Goal: Find contact information: Obtain details needed to contact an individual or organization

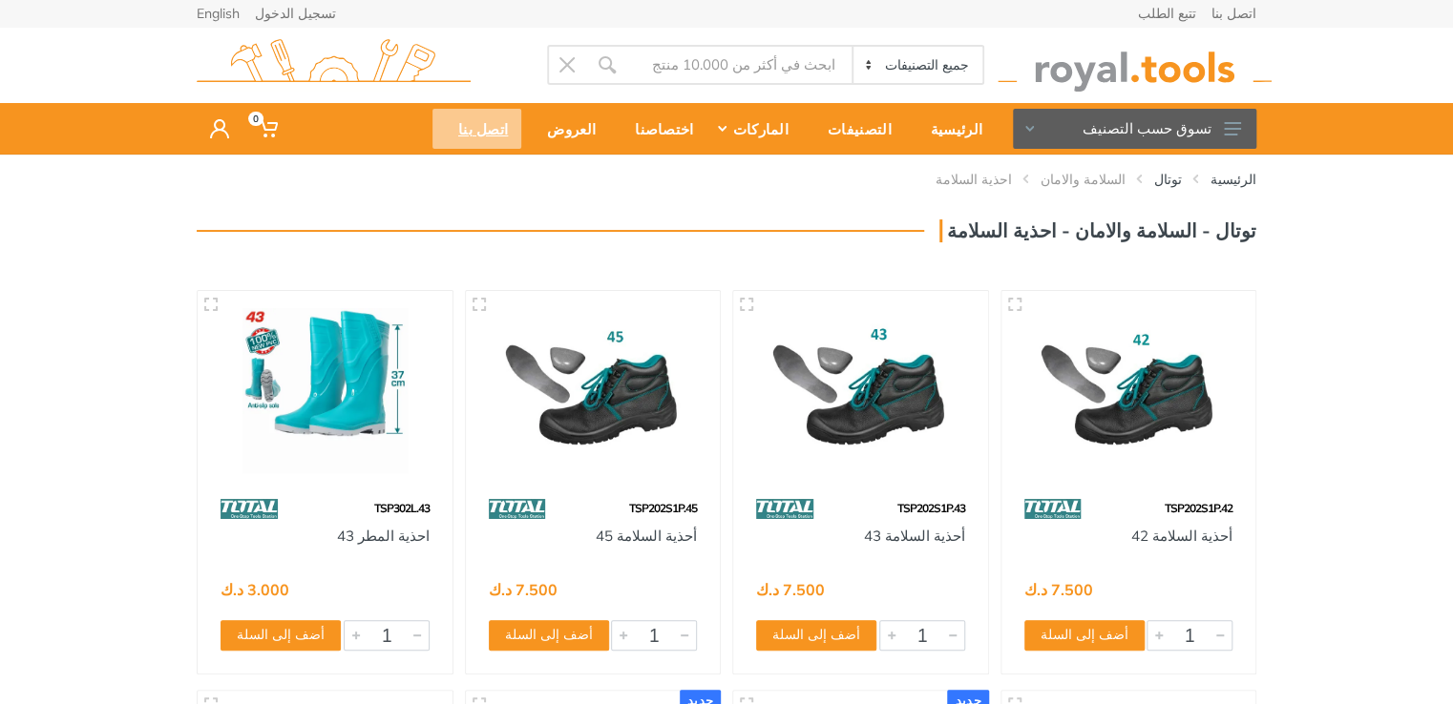
click at [521, 142] on div "اتصل بنا" at bounding box center [476, 129] width 89 height 40
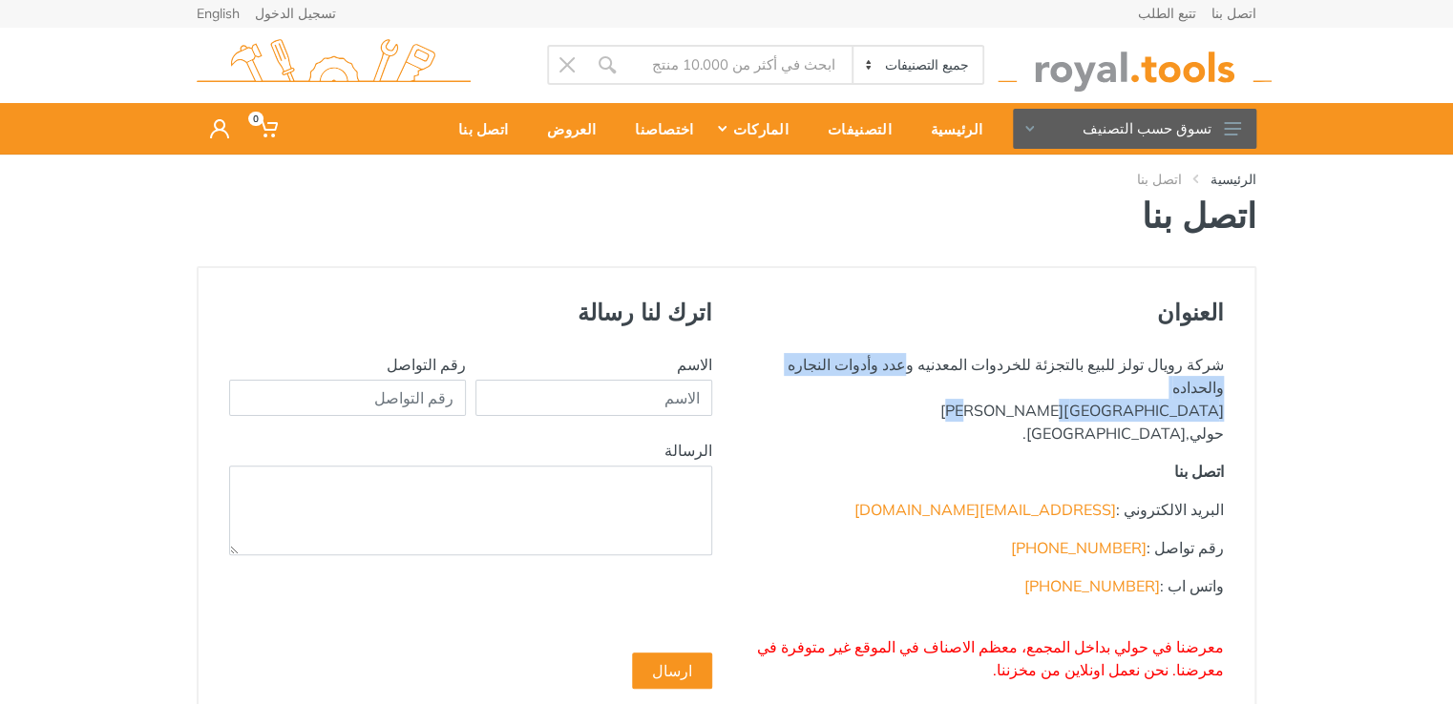
drag, startPoint x: 0, startPoint y: 0, endPoint x: 867, endPoint y: 397, distance: 953.4
click at [869, 394] on p "شركة رويال تولز للبيع بالتجزئة للخردوات المعدنيه وعدد وأدوات النجاره والحداده ش…" at bounding box center [982, 399] width 483 height 92
copy p "ركة رويال تولز للبيع بالتجزئة للخردوات المعدنيه وعدد وأدوات النجاره والحداده شا…"
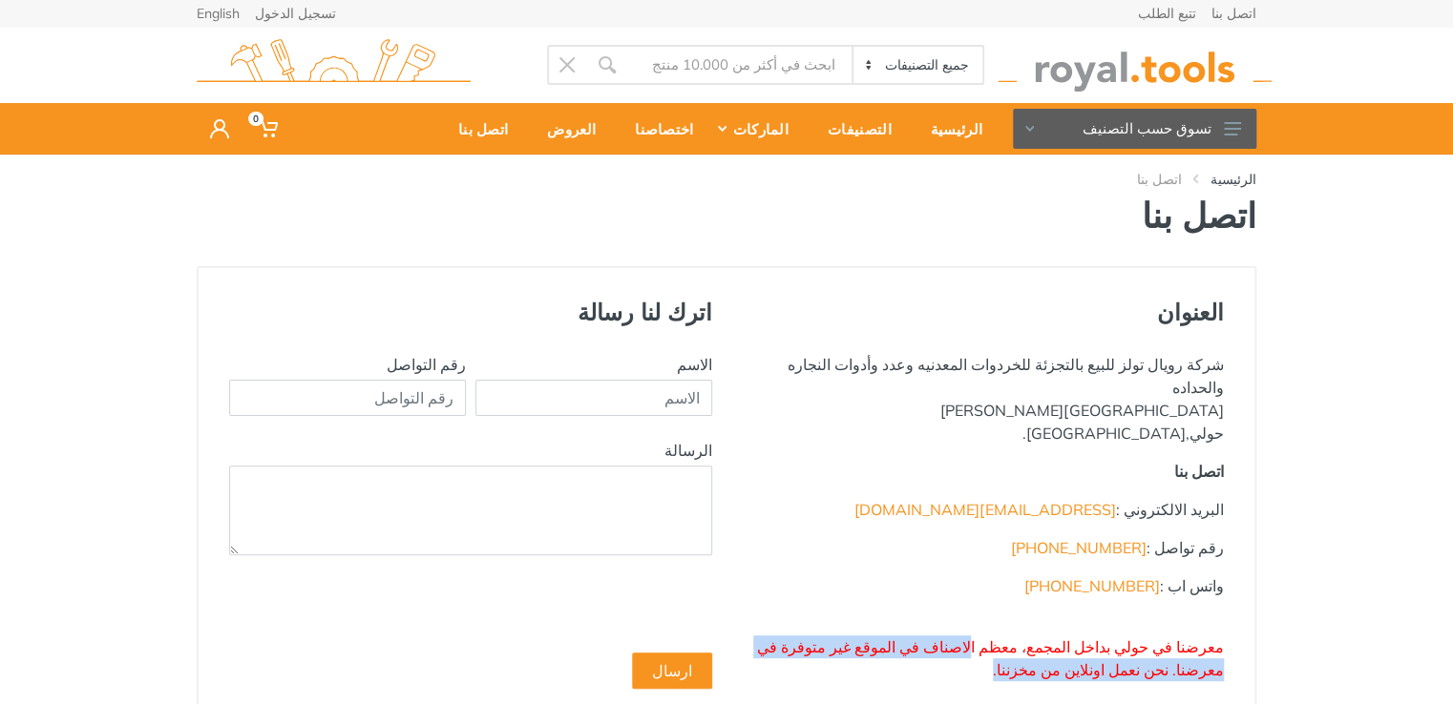
drag, startPoint x: 1020, startPoint y: 619, endPoint x: 821, endPoint y: 636, distance: 199.3
click at [821, 636] on p "معرضنا في حولي بداخل المجمع، معظم الاصناف في الموقع غير متوفرة في معرضنا. نحن ن…" at bounding box center [982, 647] width 483 height 69
copy span "لاصناف في الموقع غير متوفرة في معرضنا. نحن نعمل اونلاين من مخزننا."
click at [1027, 678] on div "العنوان شركة رويال تولز للبيع بالتجزئة للخردوات المعدنيه وعدد وأدوات النجاره وا…" at bounding box center [982, 498] width 512 height 398
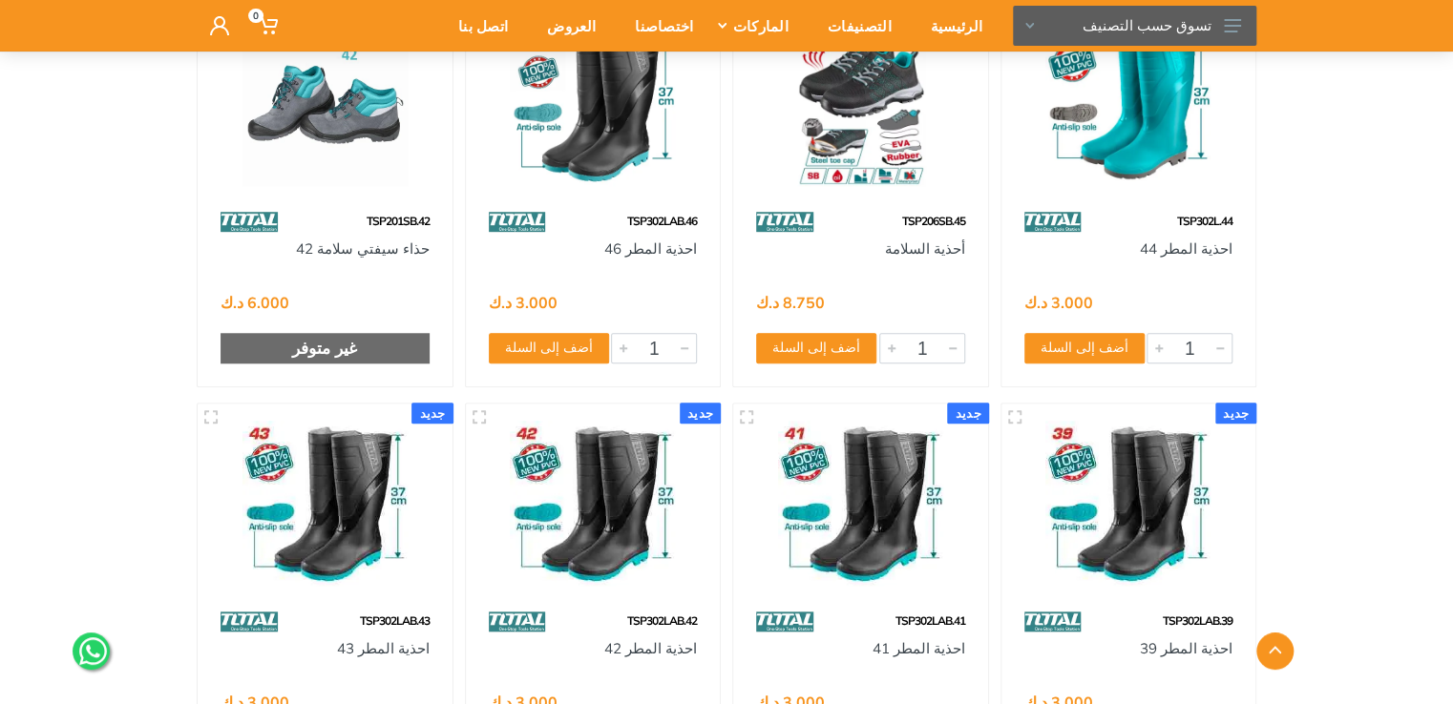
scroll to position [668, 0]
